Goal: Use online tool/utility: Utilize a website feature to perform a specific function

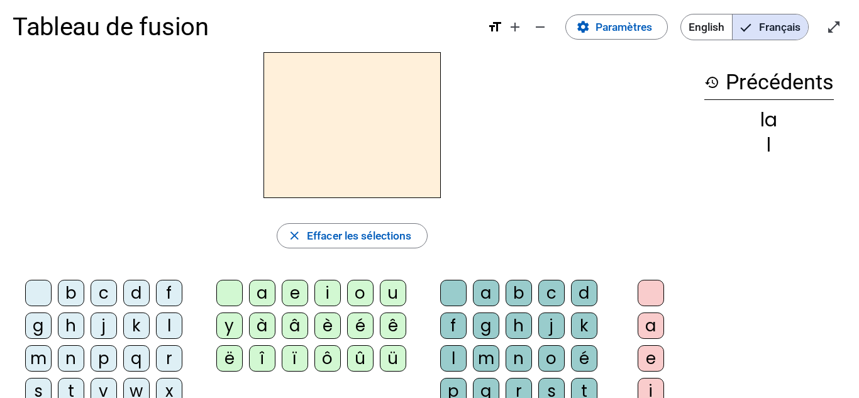
scroll to position [14, 0]
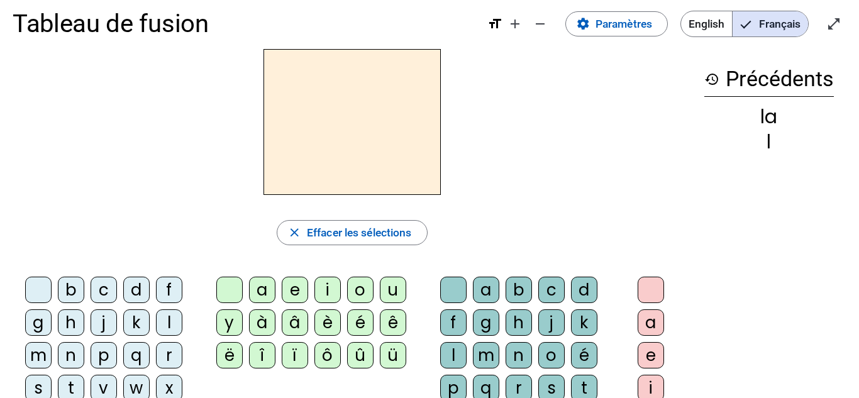
click at [168, 319] on div "l" at bounding box center [169, 322] width 26 height 26
click at [272, 294] on div "a" at bounding box center [262, 290] width 26 height 26
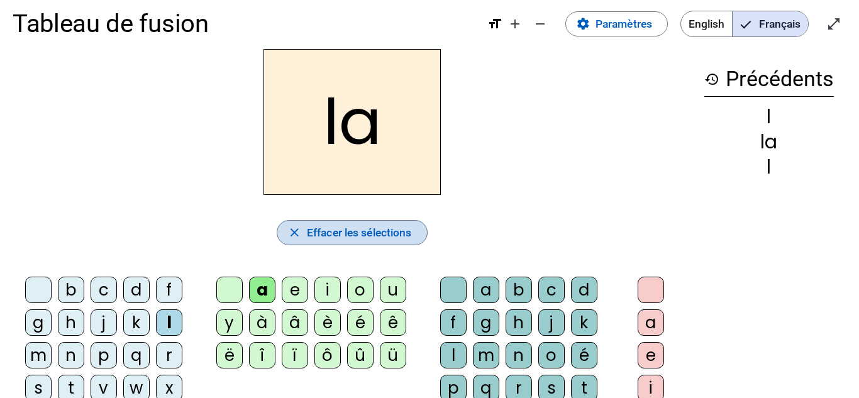
click at [319, 226] on span "Effacer les sélections" at bounding box center [359, 232] width 105 height 19
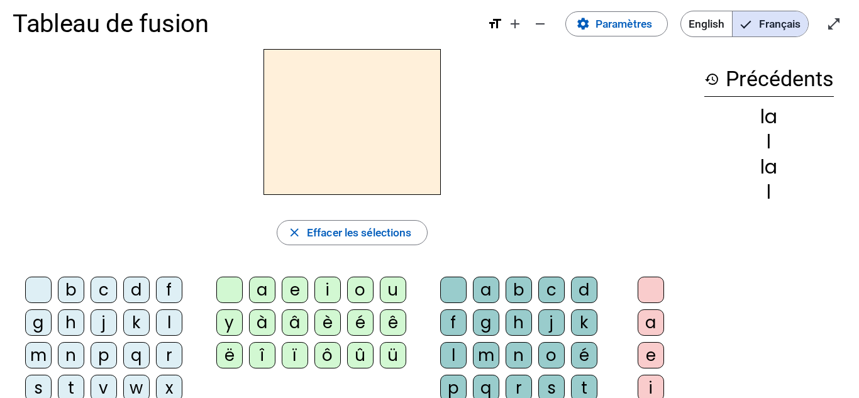
click at [165, 323] on div "l" at bounding box center [169, 322] width 26 height 26
click at [294, 288] on div "e" at bounding box center [295, 290] width 26 height 26
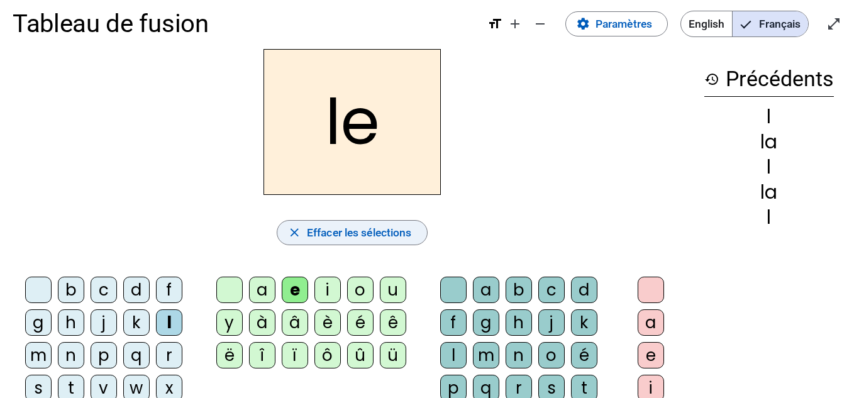
click at [339, 228] on span "Effacer les sélections" at bounding box center [359, 232] width 105 height 19
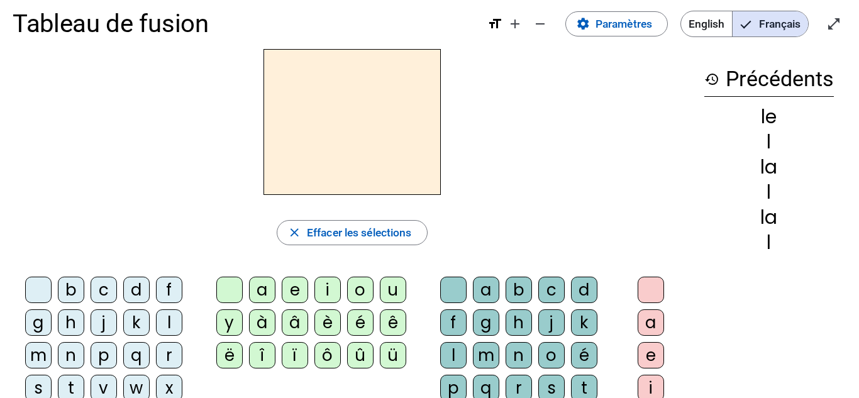
click at [162, 323] on div "l" at bounding box center [169, 322] width 26 height 26
click at [399, 292] on div "u" at bounding box center [393, 290] width 26 height 26
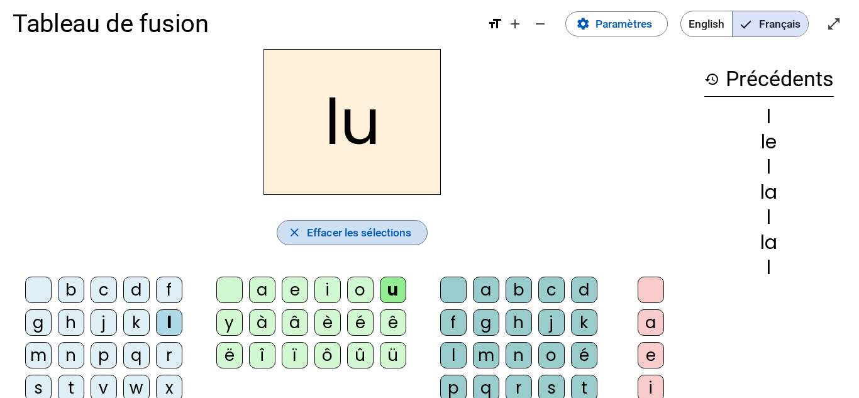
click at [384, 221] on span "button" at bounding box center [351, 233] width 149 height 30
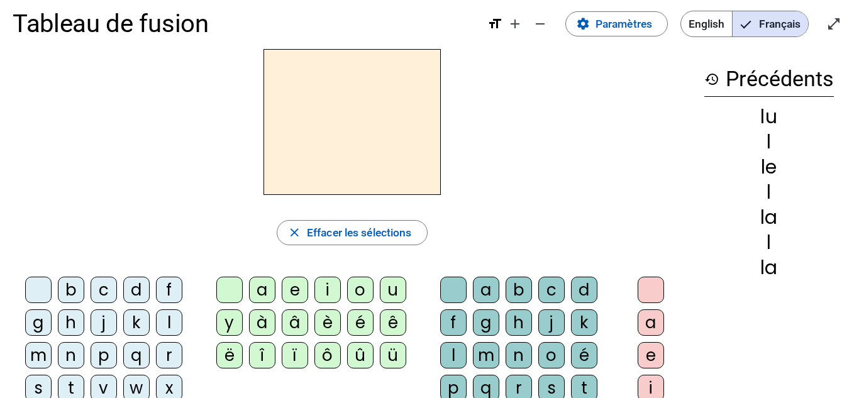
click at [70, 390] on div "t" at bounding box center [71, 388] width 26 height 26
click at [401, 289] on div "u" at bounding box center [393, 290] width 26 height 26
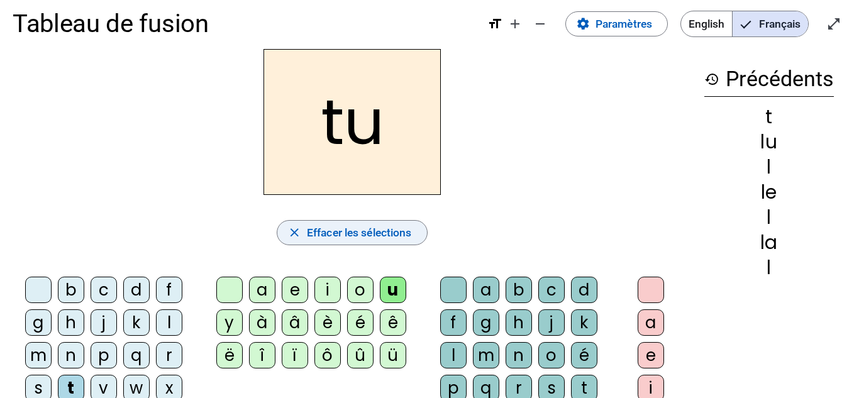
click at [397, 224] on span "Effacer les sélections" at bounding box center [359, 232] width 105 height 19
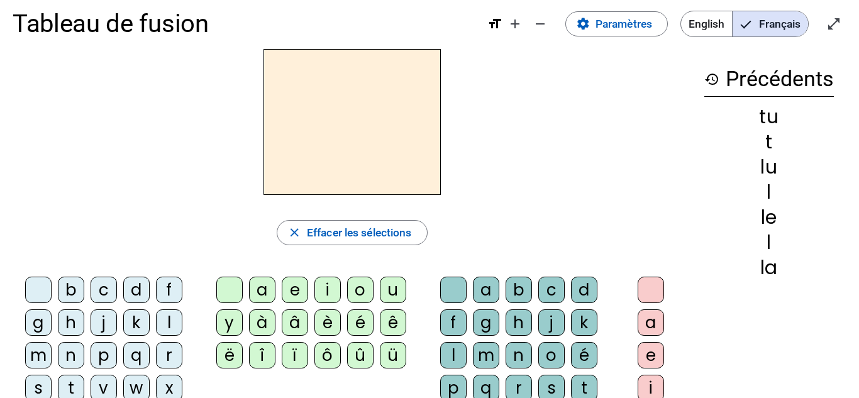
click at [79, 387] on div "t" at bounding box center [71, 388] width 26 height 26
click at [298, 284] on div "e" at bounding box center [295, 290] width 26 height 26
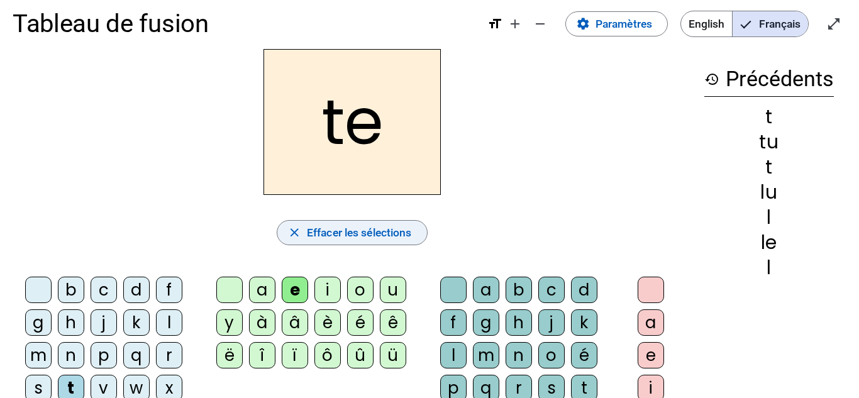
click at [363, 230] on span "Effacer les sélections" at bounding box center [359, 232] width 105 height 19
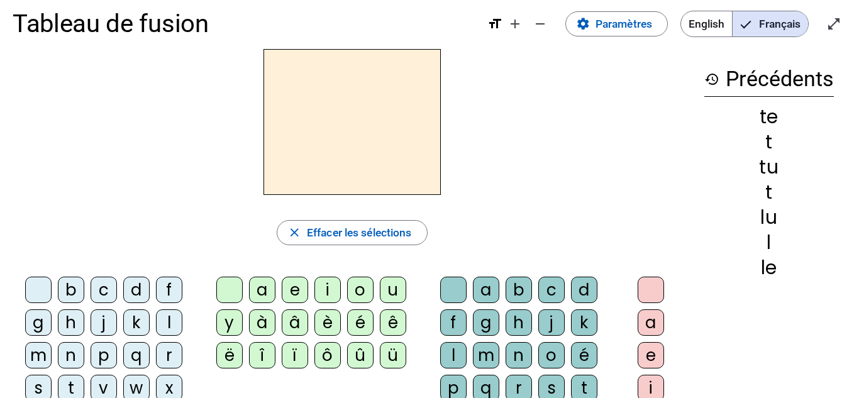
click at [78, 387] on div "t" at bounding box center [71, 388] width 26 height 26
click at [258, 291] on div "a" at bounding box center [262, 290] width 26 height 26
